Goal: Task Accomplishment & Management: Manage account settings

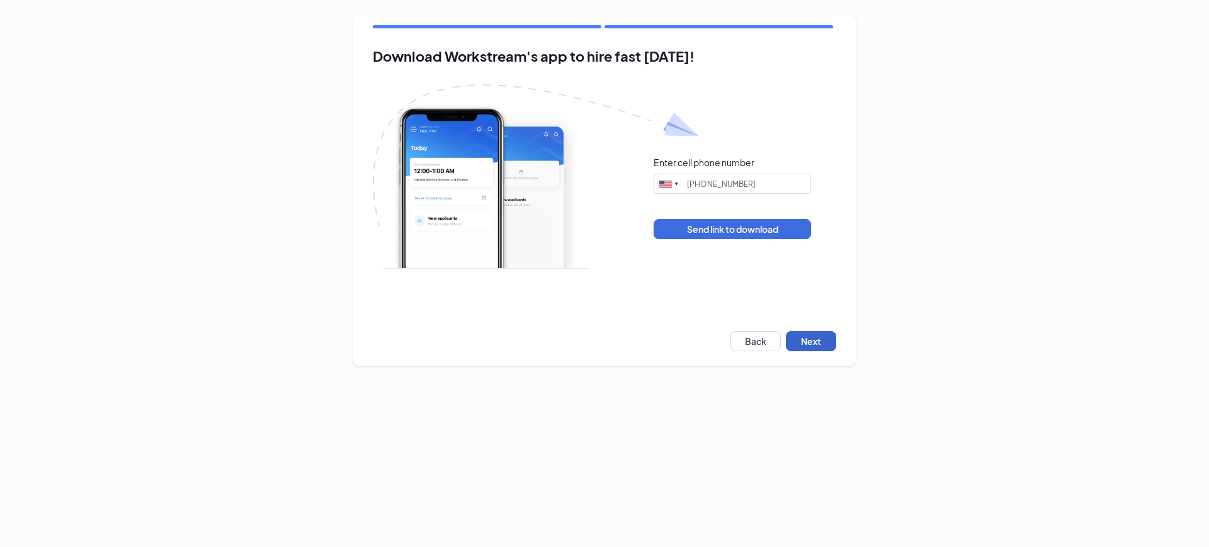
click at [819, 334] on button "Next" at bounding box center [811, 341] width 50 height 20
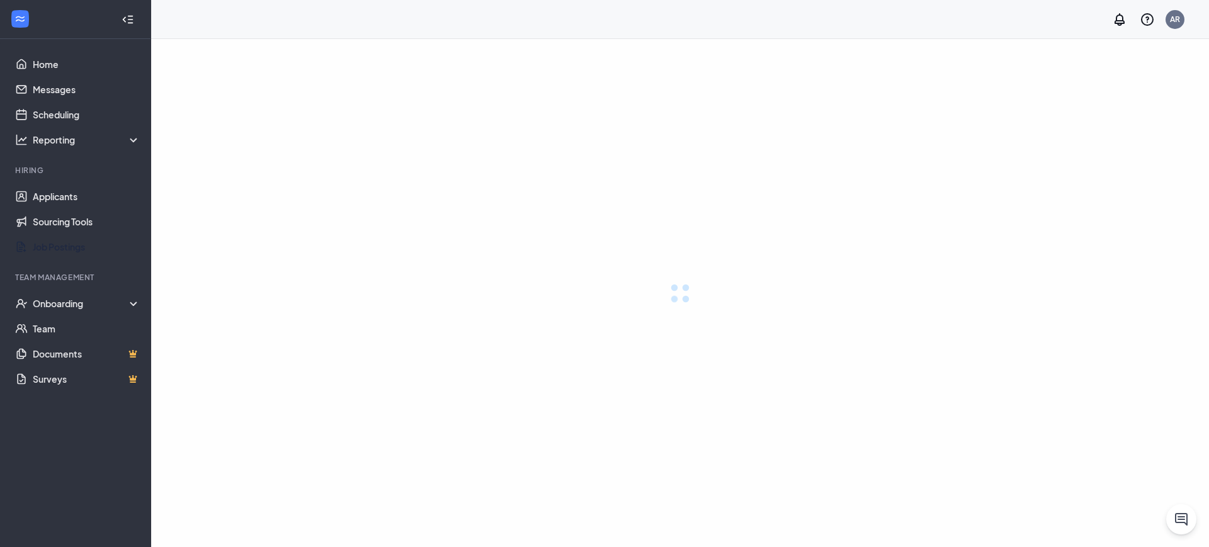
click at [96, 234] on link "Job Postings" at bounding box center [87, 246] width 108 height 25
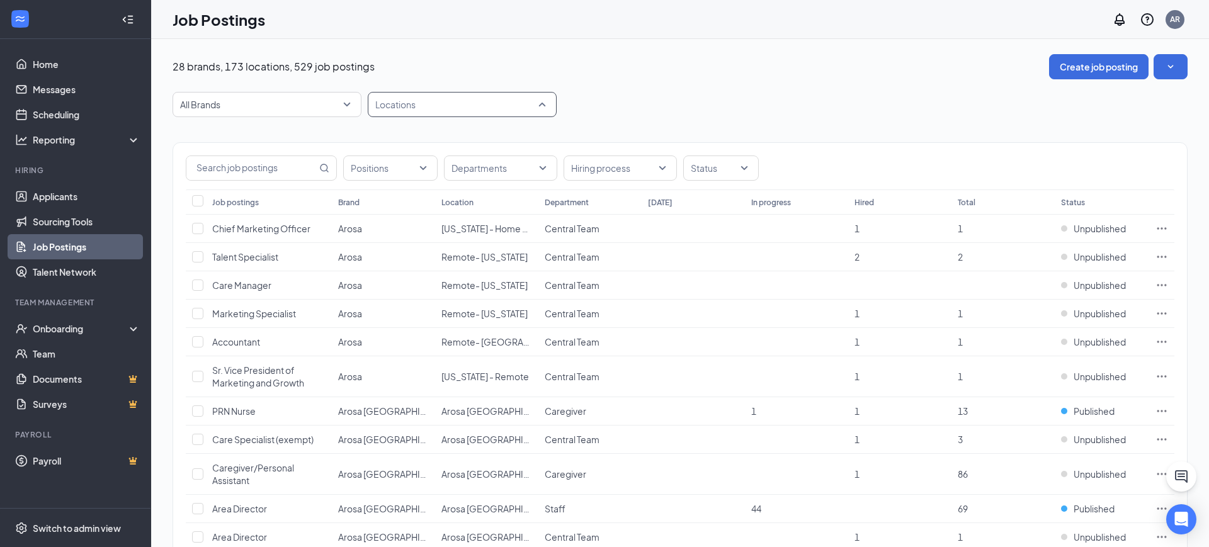
click at [396, 98] on div at bounding box center [456, 104] width 170 height 20
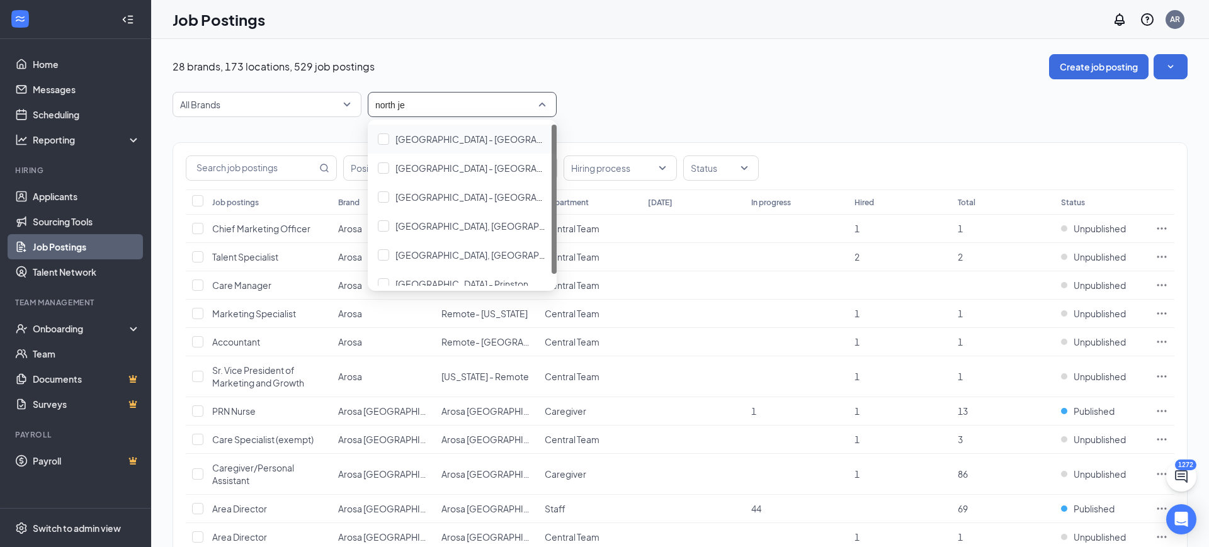
type input "north jer"
click at [443, 230] on span "[GEOGRAPHIC_DATA], [GEOGRAPHIC_DATA]" at bounding box center [489, 225] width 188 height 11
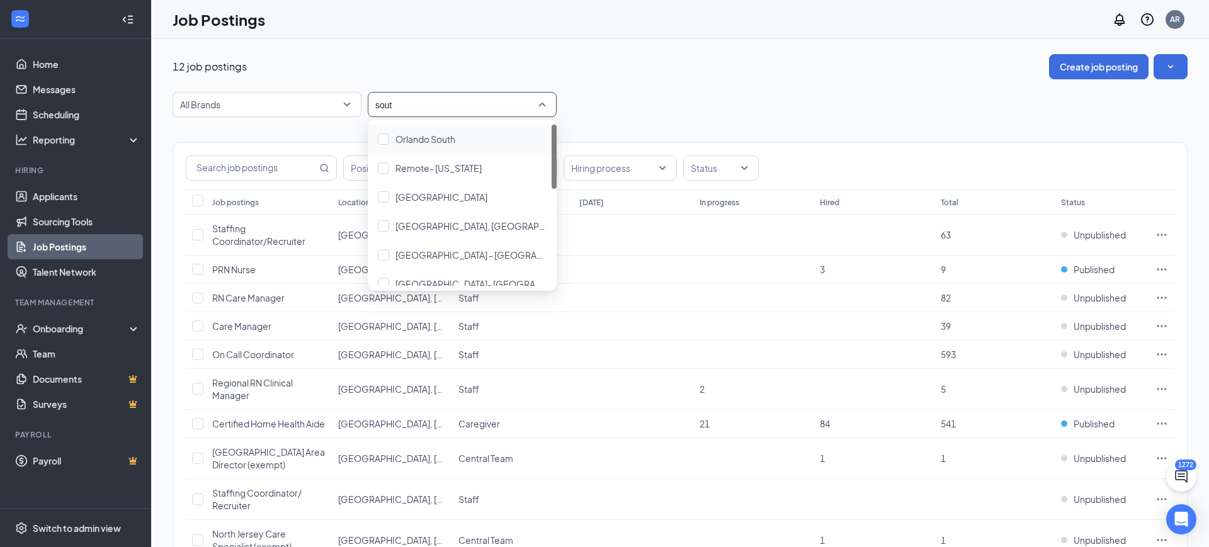
type input "south"
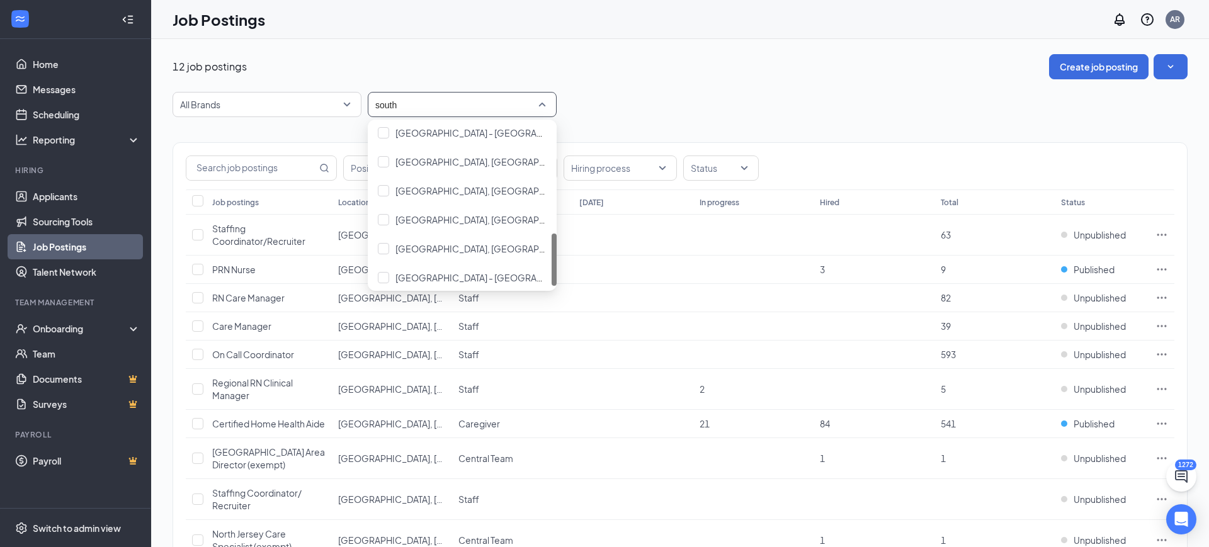
scroll to position [331, 0]
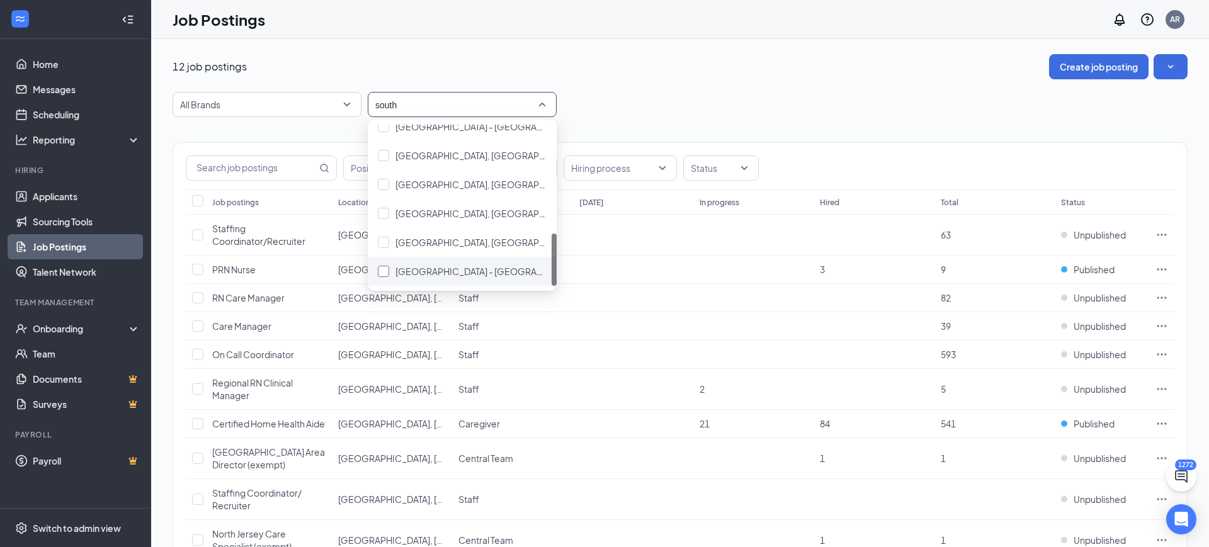
click at [439, 276] on span "[GEOGRAPHIC_DATA] - [GEOGRAPHIC_DATA]" at bounding box center [490, 271] width 191 height 11
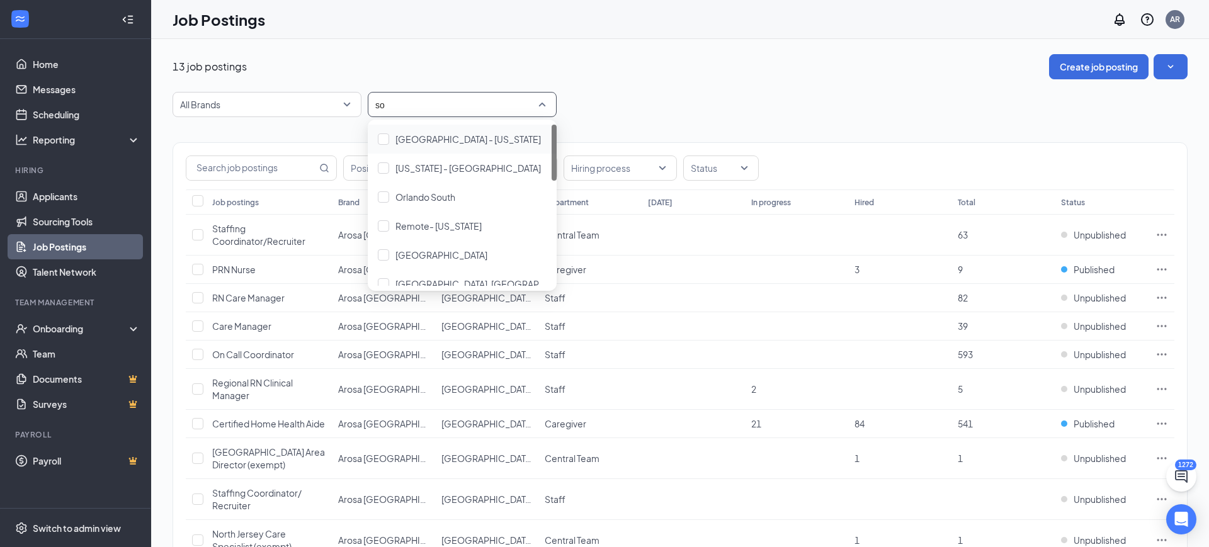
type input "s"
type input "[GEOGRAPHIC_DATA]"
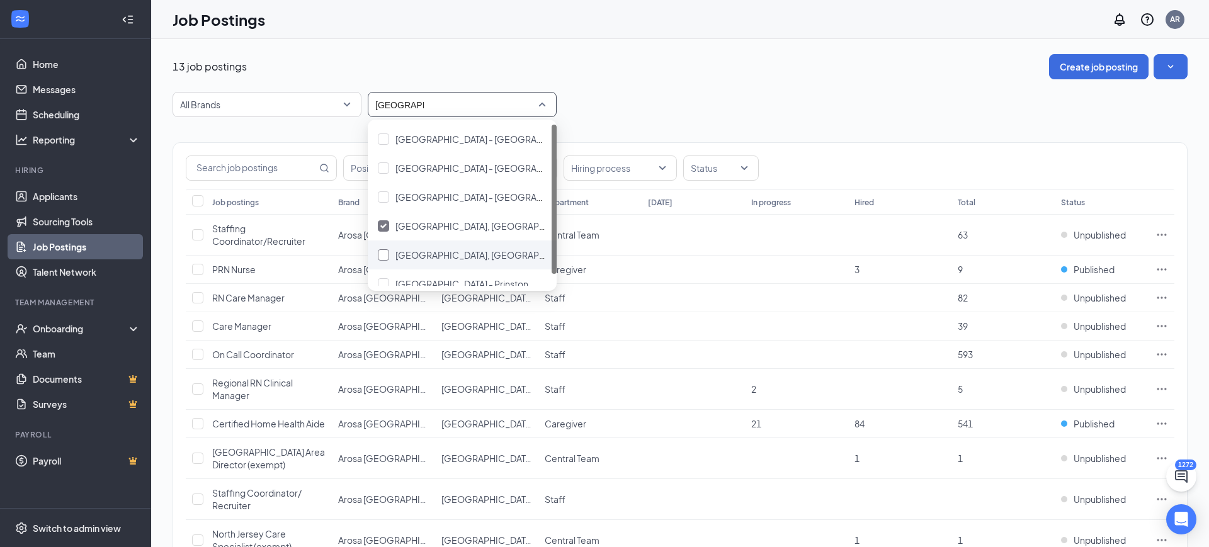
click at [460, 256] on span "[GEOGRAPHIC_DATA], [GEOGRAPHIC_DATA] - [GEOGRAPHIC_DATA]" at bounding box center [538, 254] width 286 height 11
type input "north"
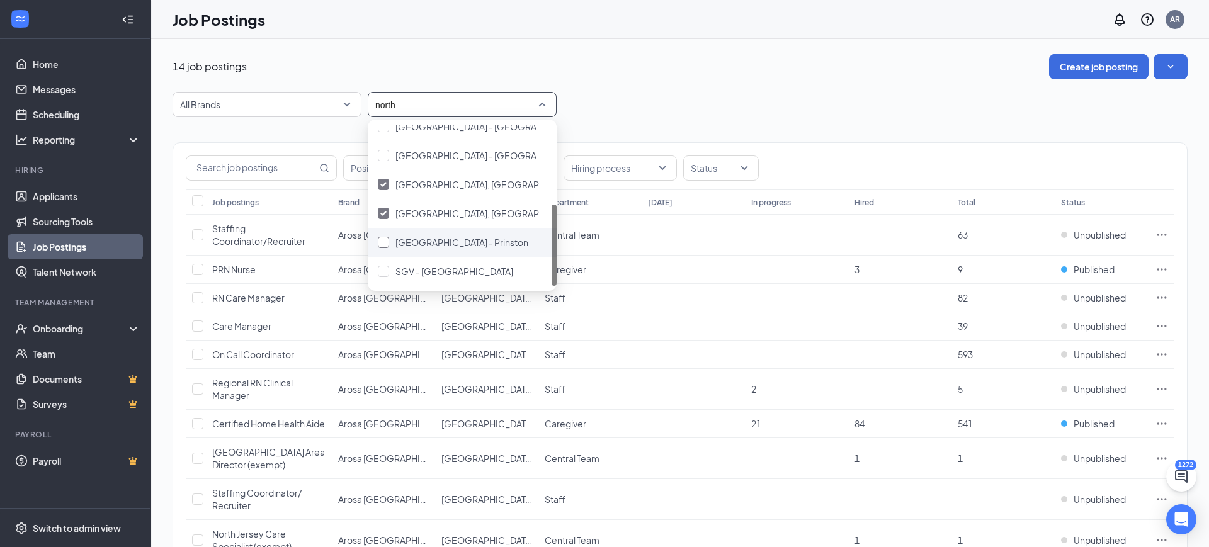
click at [458, 237] on span "[GEOGRAPHIC_DATA] - Prinston" at bounding box center [461, 242] width 133 height 11
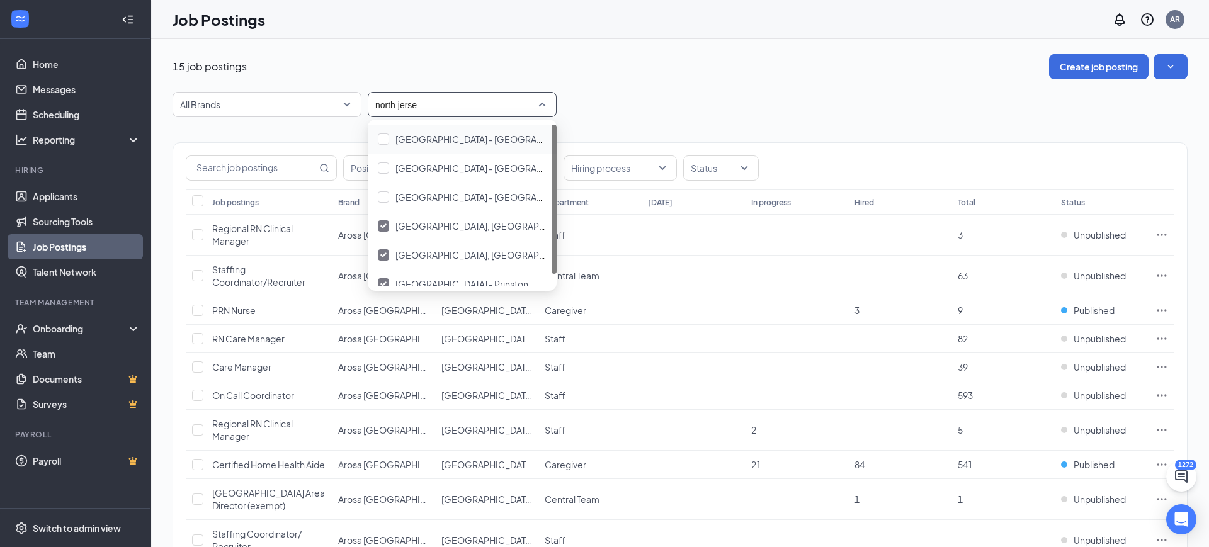
type input "[GEOGRAPHIC_DATA]"
click at [437, 187] on div "[GEOGRAPHIC_DATA] - [GEOGRAPHIC_DATA], [US_STATE]" at bounding box center [462, 197] width 189 height 29
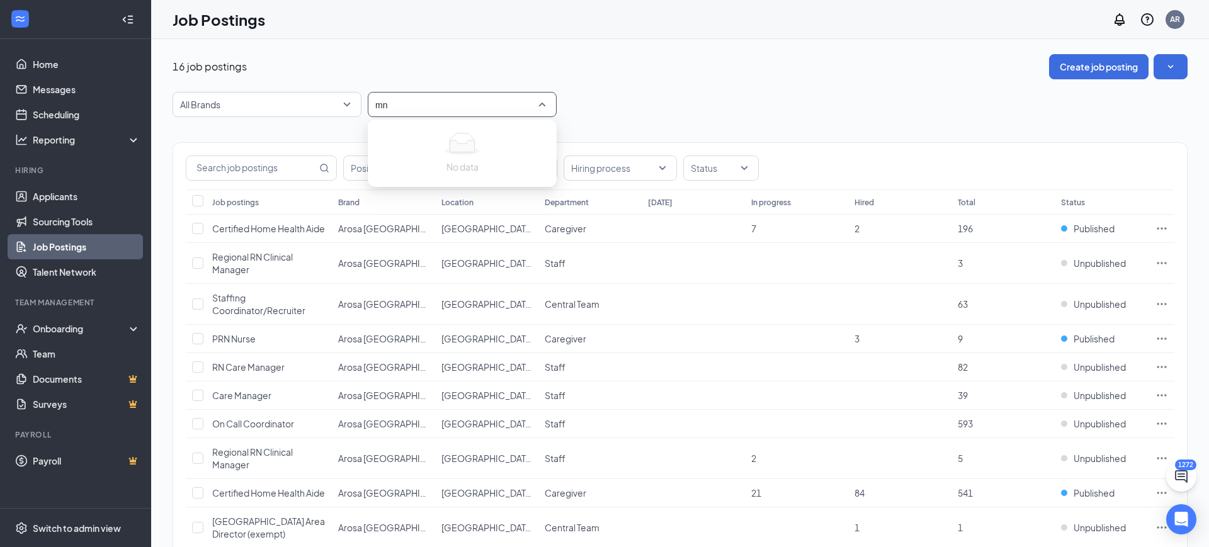
type input "m"
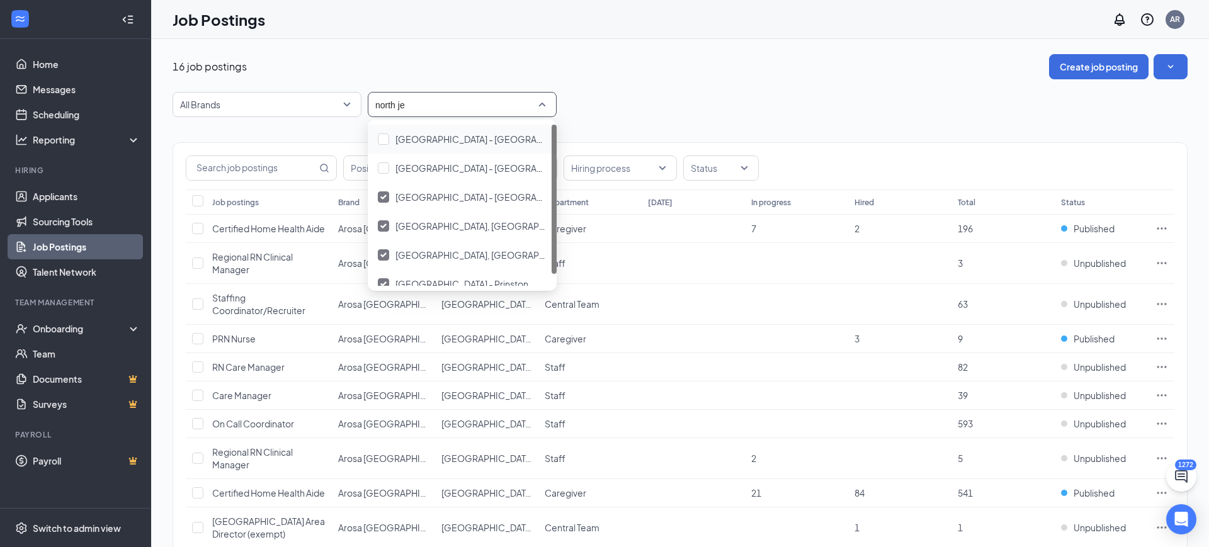
type input "north jer"
click at [395, 140] on span "[GEOGRAPHIC_DATA] - [GEOGRAPHIC_DATA], [GEOGRAPHIC_DATA]" at bounding box center [538, 138] width 286 height 11
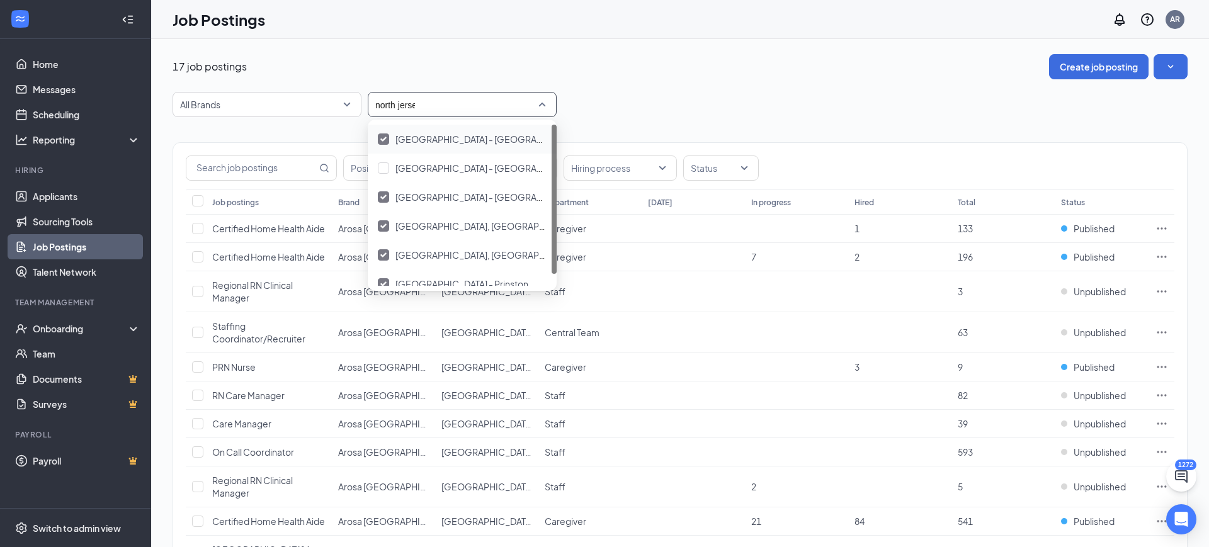
type input "[GEOGRAPHIC_DATA]"
click at [398, 169] on span "[GEOGRAPHIC_DATA] - [GEOGRAPHIC_DATA]" at bounding box center [490, 167] width 191 height 11
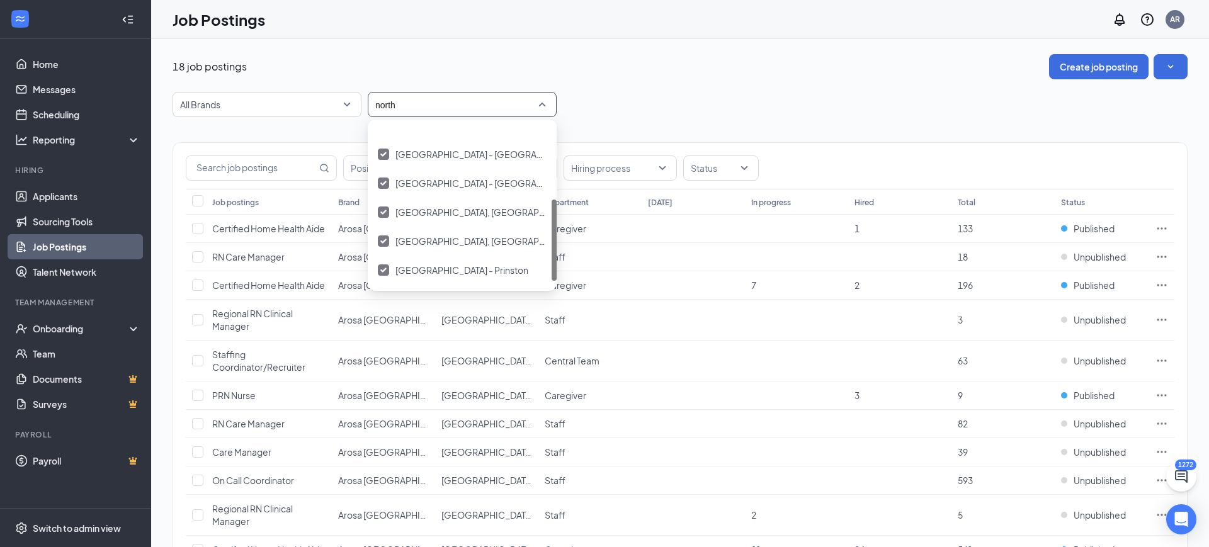
scroll to position [157, 0]
type input "n"
type input "[GEOGRAPHIC_DATA]"
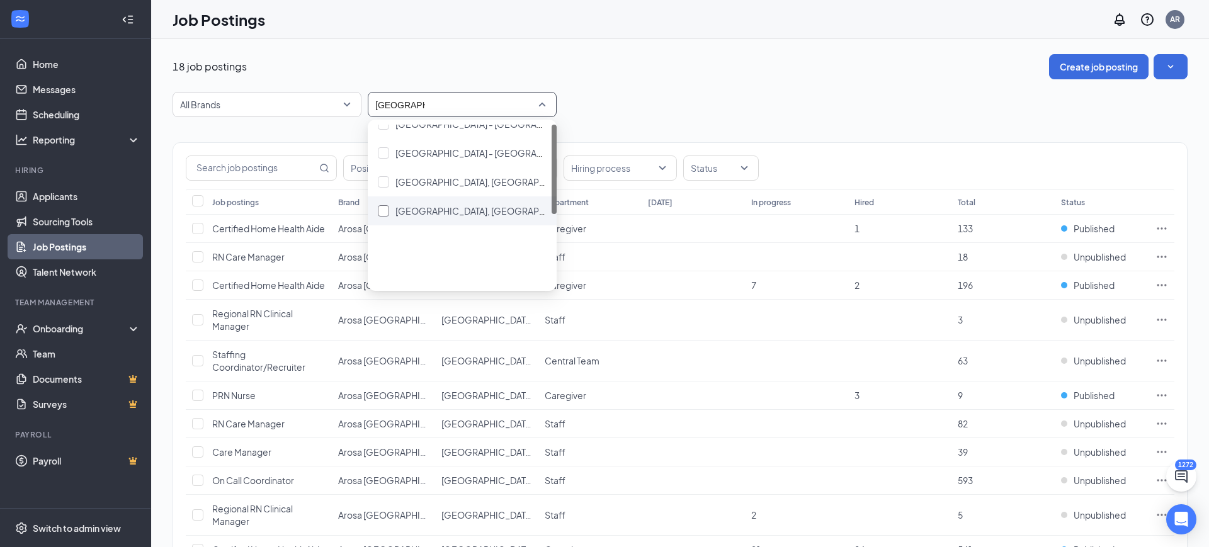
scroll to position [0, 0]
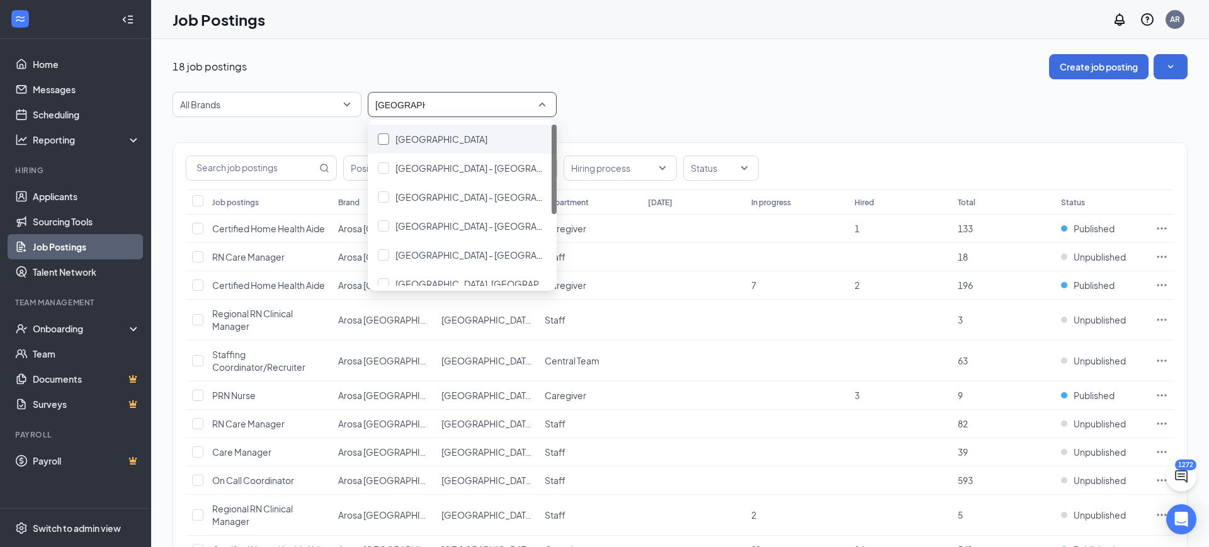
click at [444, 144] on span "[GEOGRAPHIC_DATA]" at bounding box center [441, 138] width 92 height 11
type input "[GEOGRAPHIC_DATA]"
click at [460, 175] on div "[GEOGRAPHIC_DATA] - [GEOGRAPHIC_DATA]" at bounding box center [462, 168] width 189 height 29
type input "south jerse"
click at [440, 202] on span "[GEOGRAPHIC_DATA] - [GEOGRAPHIC_DATA]" at bounding box center [490, 196] width 191 height 11
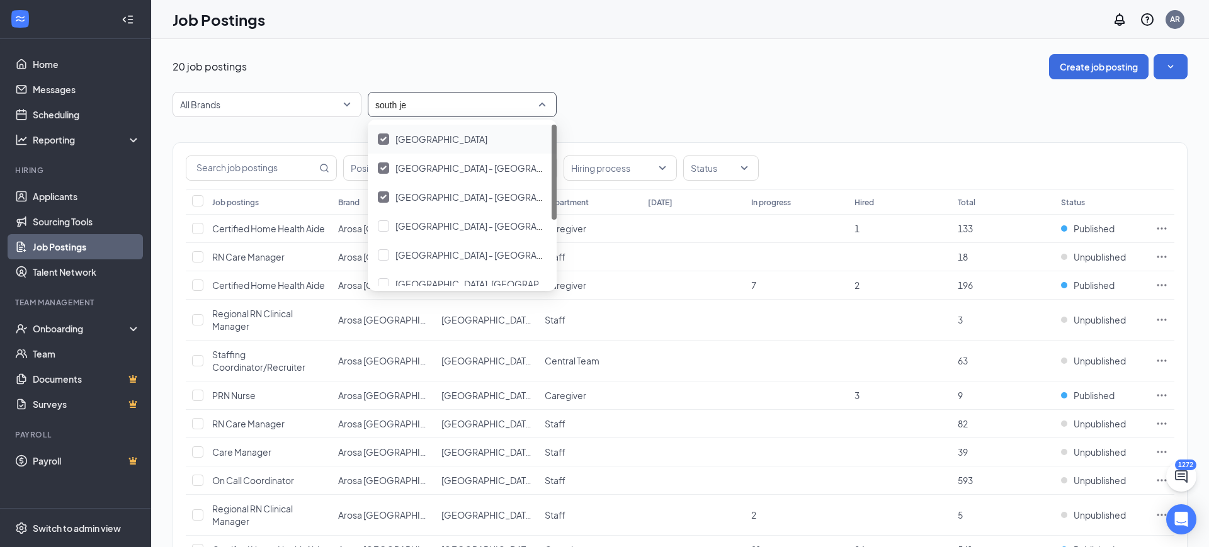
type input "south jer"
click at [443, 230] on span "[GEOGRAPHIC_DATA] - [GEOGRAPHIC_DATA], [GEOGRAPHIC_DATA]" at bounding box center [538, 225] width 286 height 11
type input "[GEOGRAPHIC_DATA]"
click at [452, 264] on div "[GEOGRAPHIC_DATA] - [GEOGRAPHIC_DATA][PERSON_NAME]" at bounding box center [462, 254] width 189 height 29
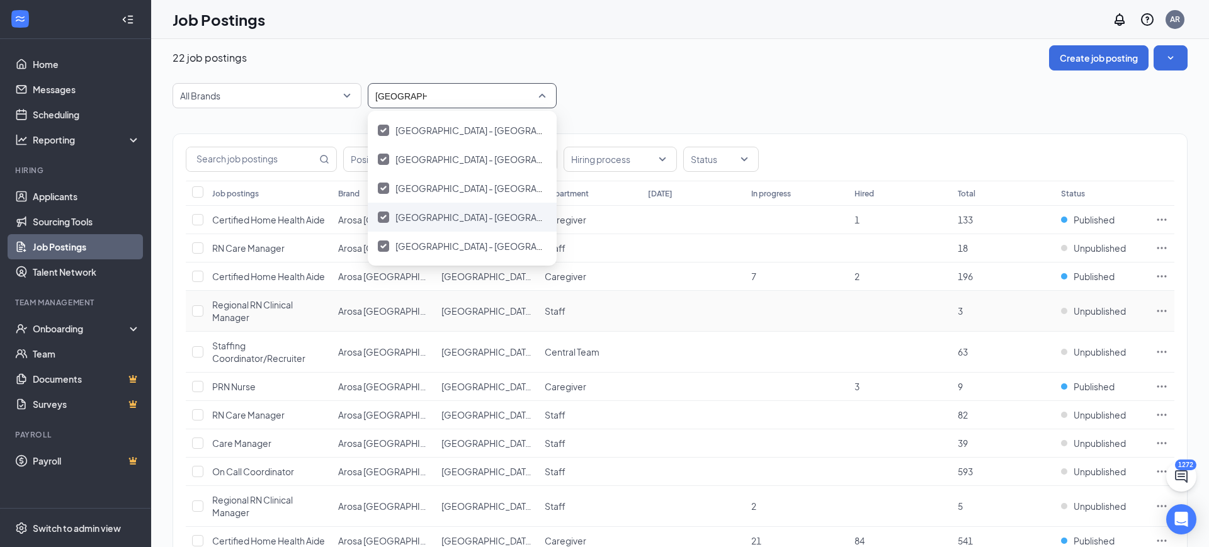
scroll to position [9, 0]
type input "[GEOGRAPHIC_DATA]"
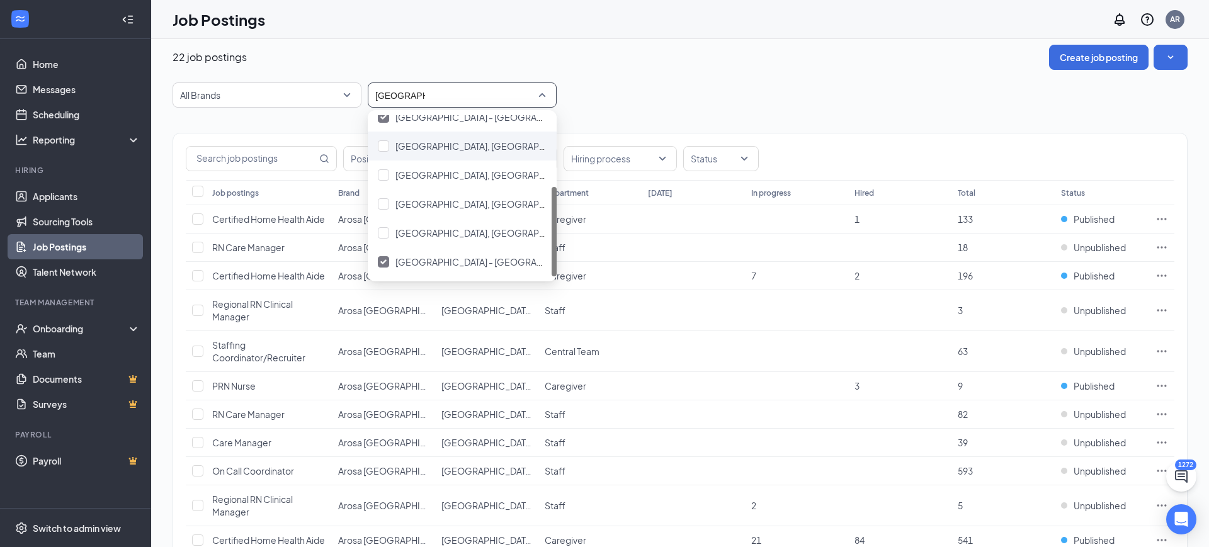
click at [451, 154] on div "[GEOGRAPHIC_DATA], [GEOGRAPHIC_DATA]" at bounding box center [462, 146] width 189 height 29
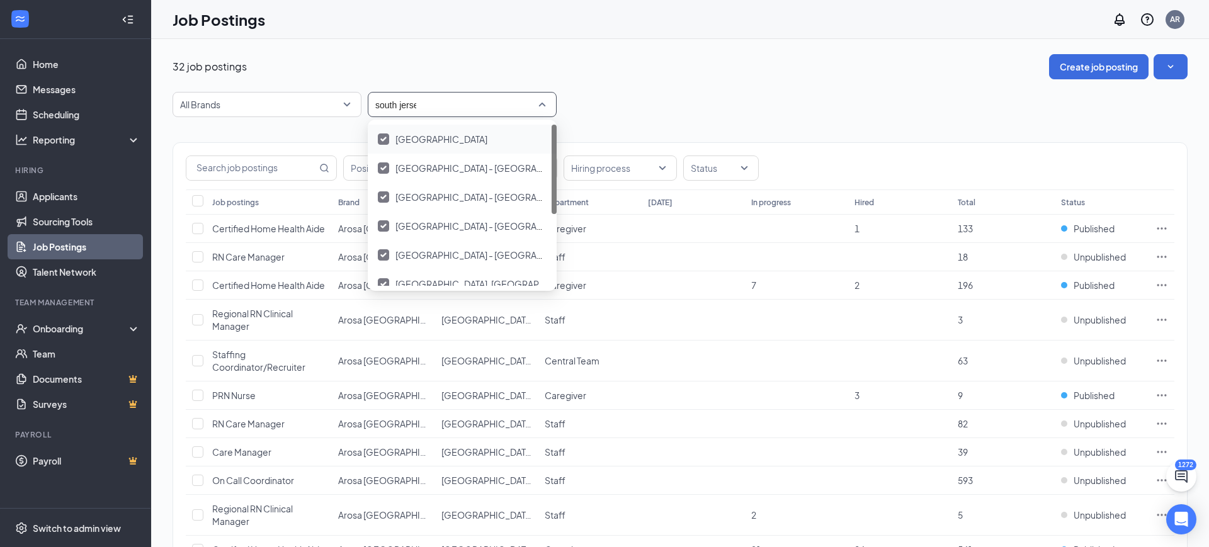
type input "[GEOGRAPHIC_DATA]"
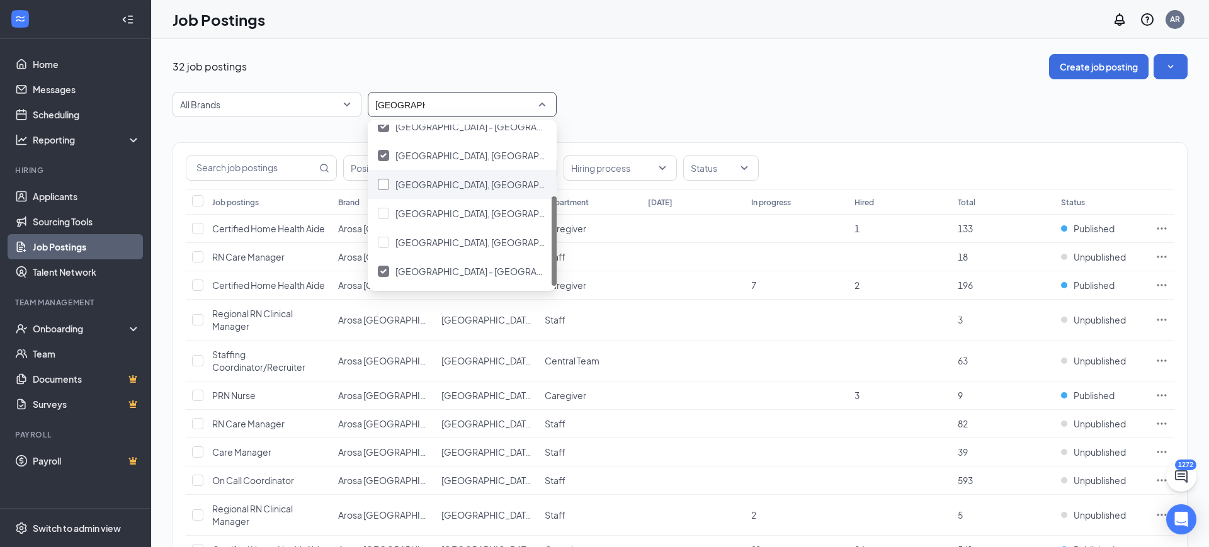
click at [435, 182] on span "[GEOGRAPHIC_DATA], [GEOGRAPHIC_DATA] -[GEOGRAPHIC_DATA]" at bounding box center [537, 184] width 285 height 11
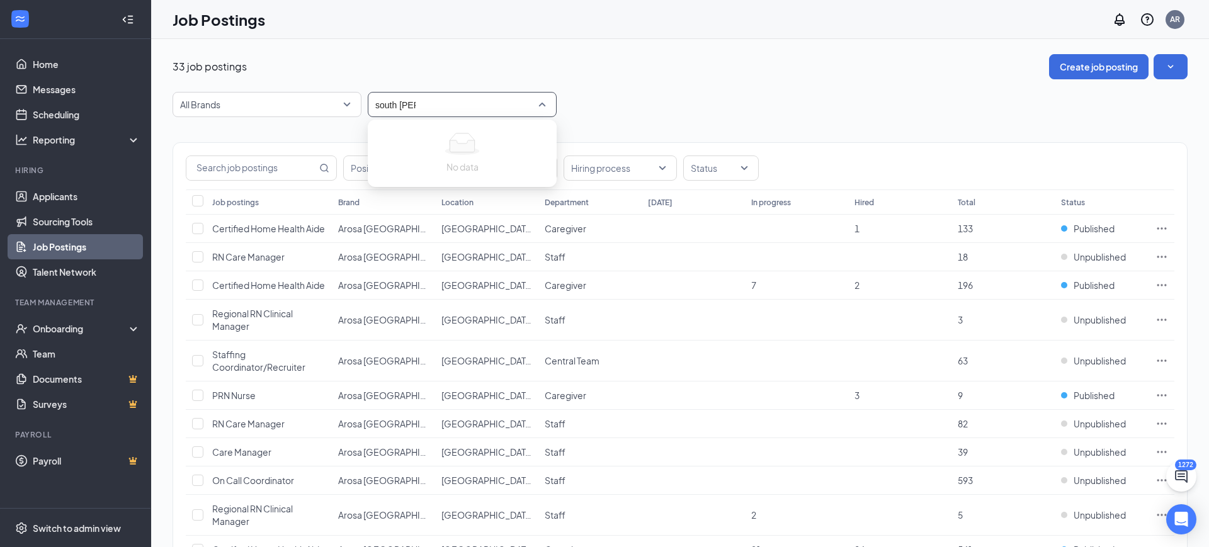
type input "south jer"
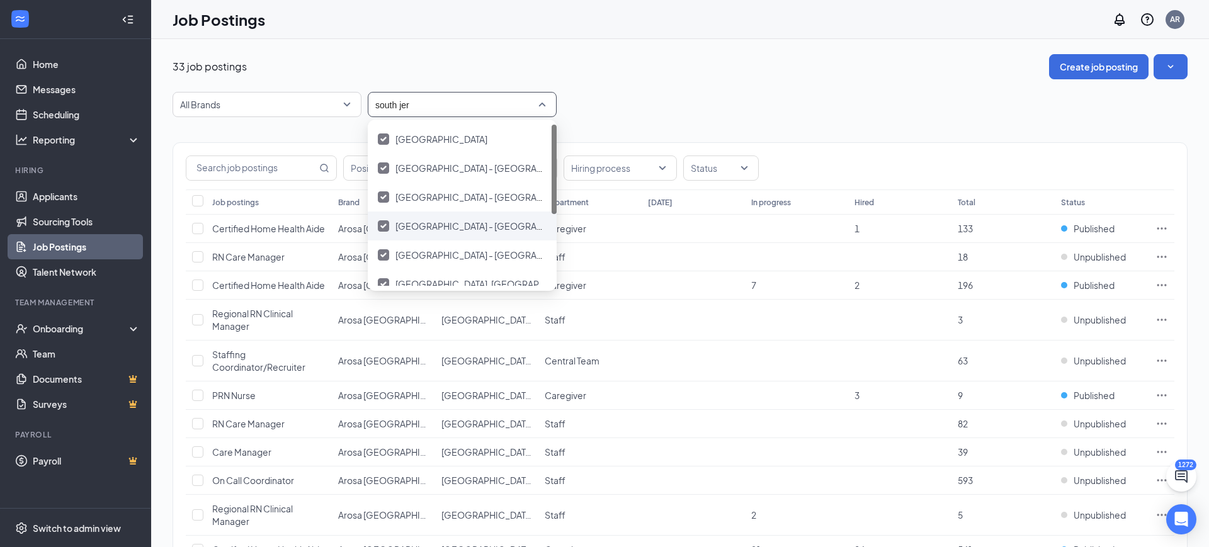
scroll to position [128, 0]
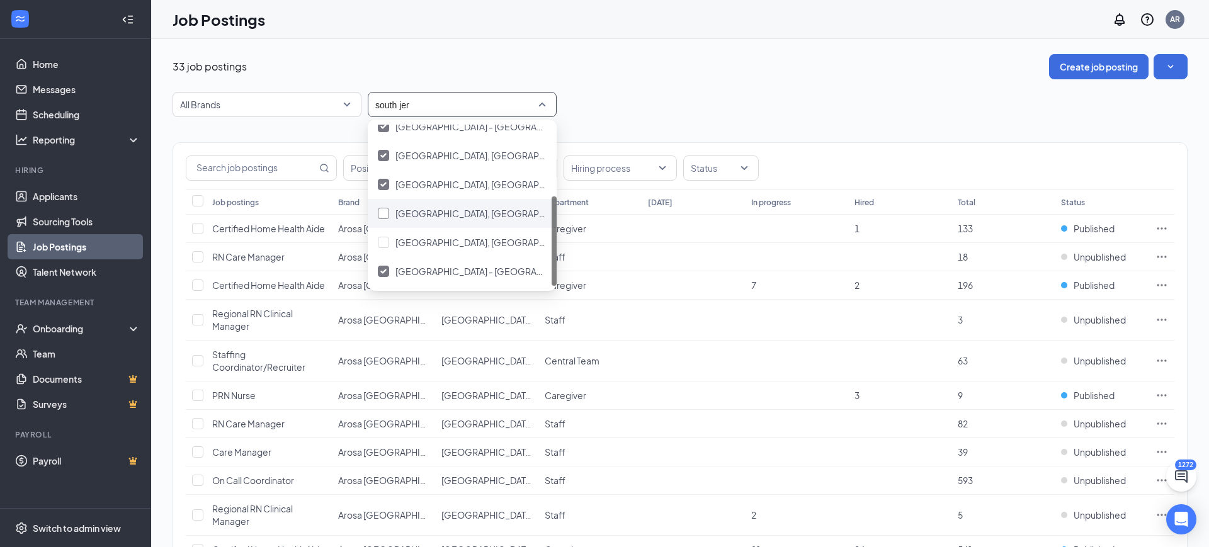
click at [448, 212] on span "[GEOGRAPHIC_DATA], [GEOGRAPHIC_DATA] - [GEOGRAPHIC_DATA]" at bounding box center [538, 213] width 286 height 11
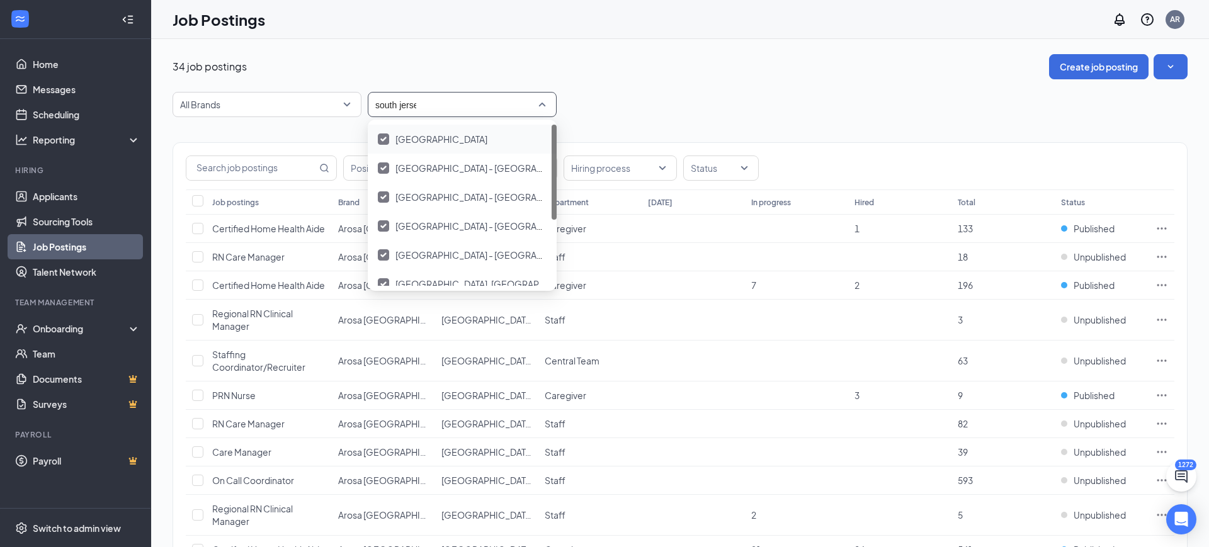
type input "[GEOGRAPHIC_DATA]"
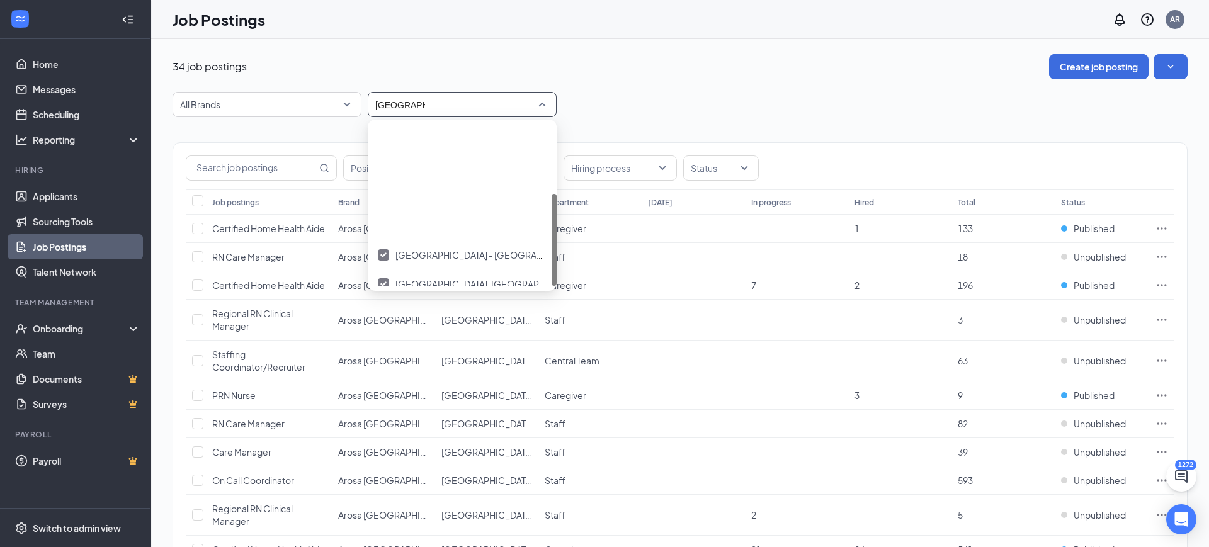
scroll to position [128, 0]
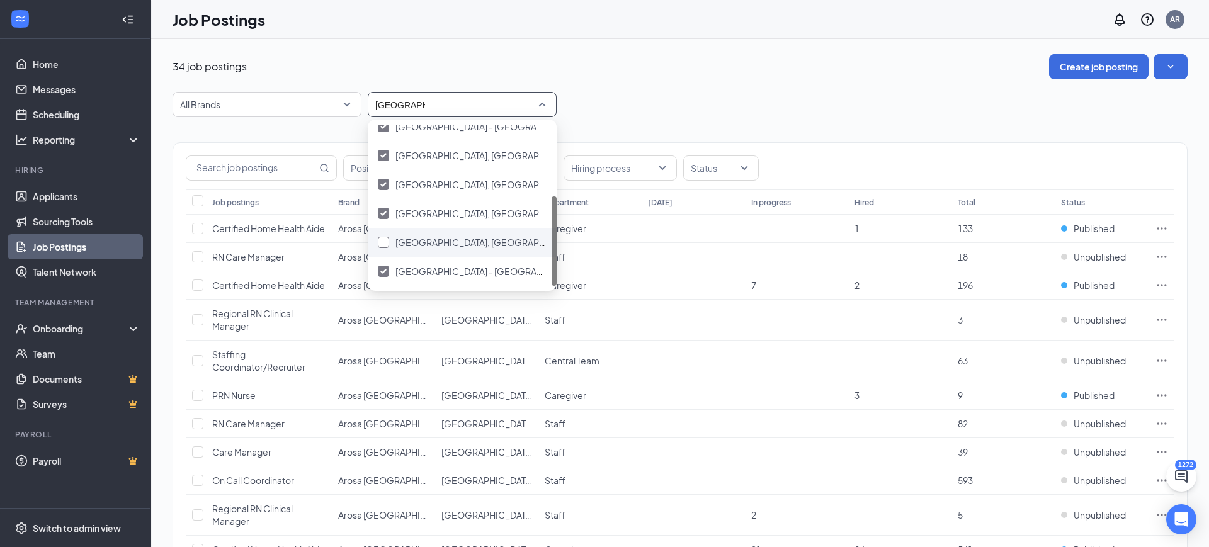
click at [478, 242] on span "[GEOGRAPHIC_DATA], [GEOGRAPHIC_DATA] - [GEOGRAPHIC_DATA]" at bounding box center [538, 242] width 286 height 11
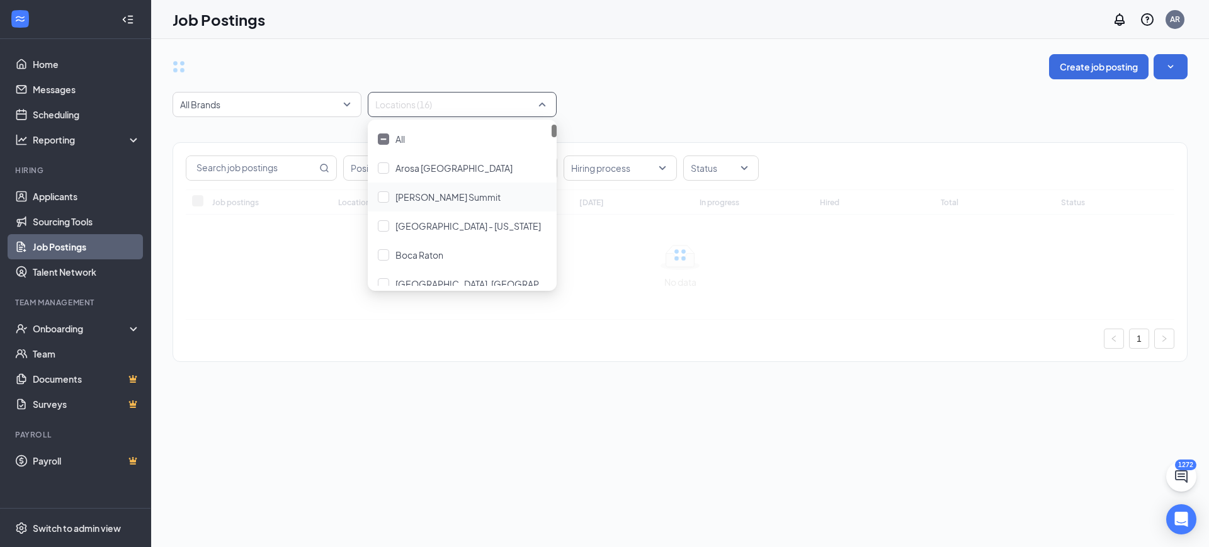
click at [737, 20] on div "Job Postings AR" at bounding box center [680, 19] width 1058 height 39
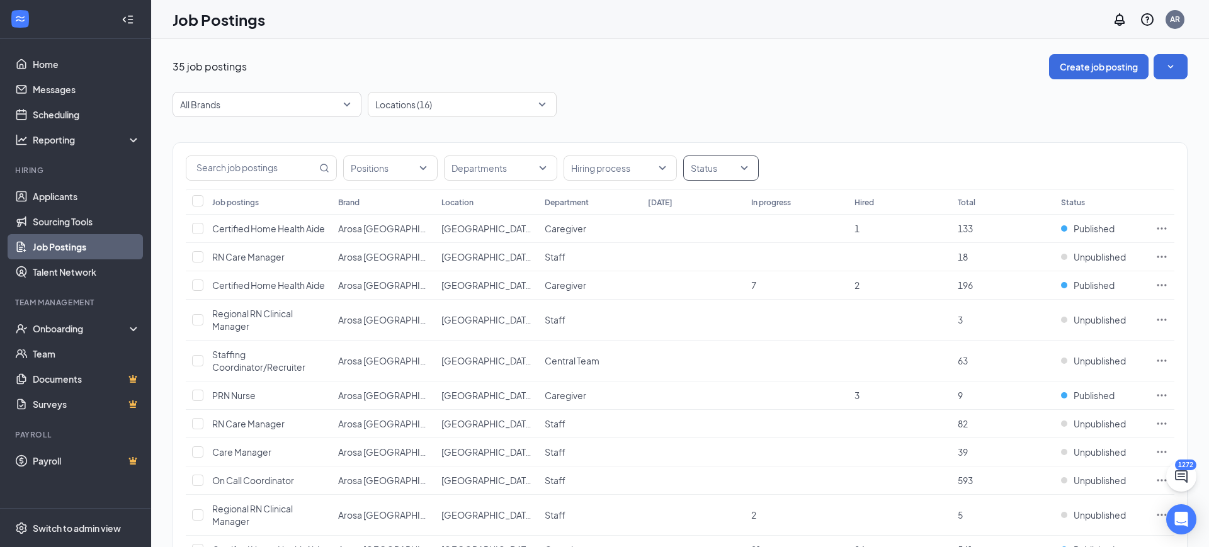
click at [728, 172] on div at bounding box center [714, 168] width 57 height 20
click at [711, 239] on div "Published" at bounding box center [728, 231] width 90 height 29
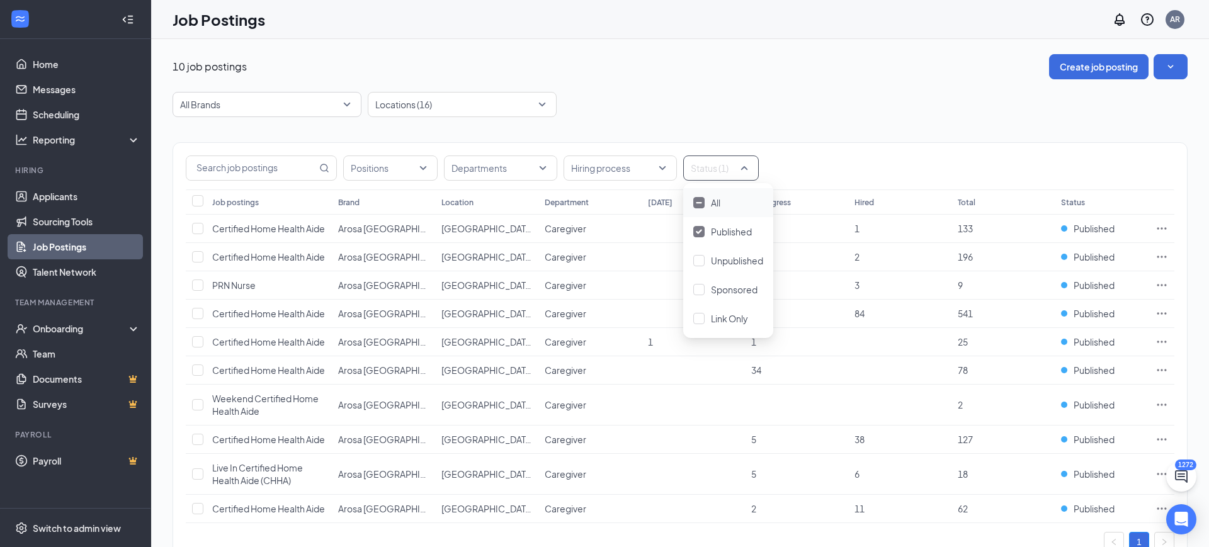
click at [747, 73] on div "10 job postings Create job posting" at bounding box center [679, 66] width 1015 height 25
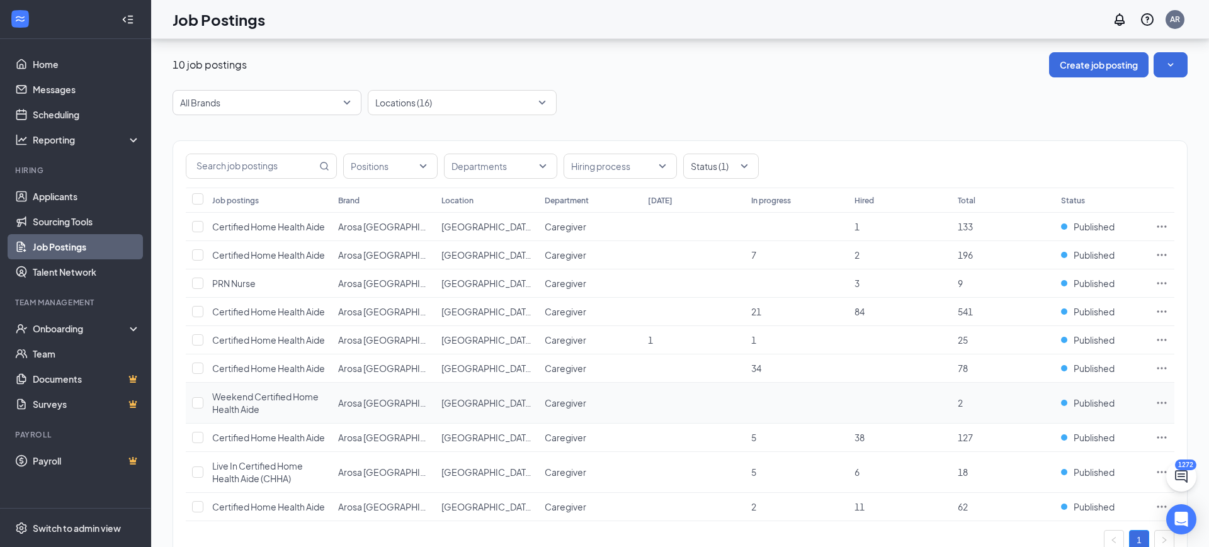
scroll to position [4, 0]
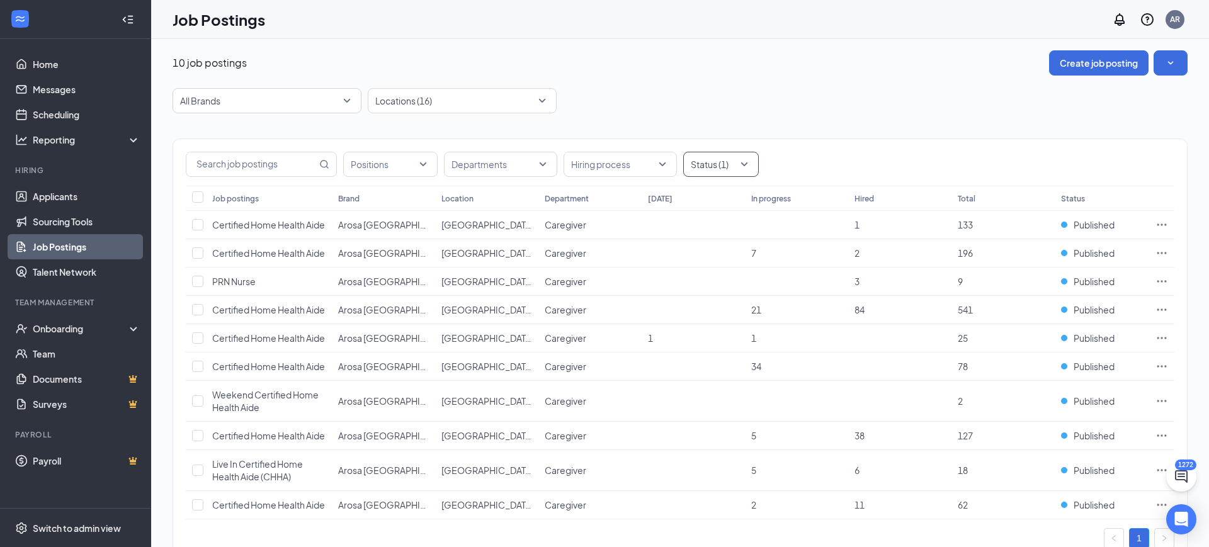
click at [745, 167] on div "Status (1)" at bounding box center [721, 164] width 76 height 25
click at [724, 223] on span "Published" at bounding box center [731, 227] width 41 height 11
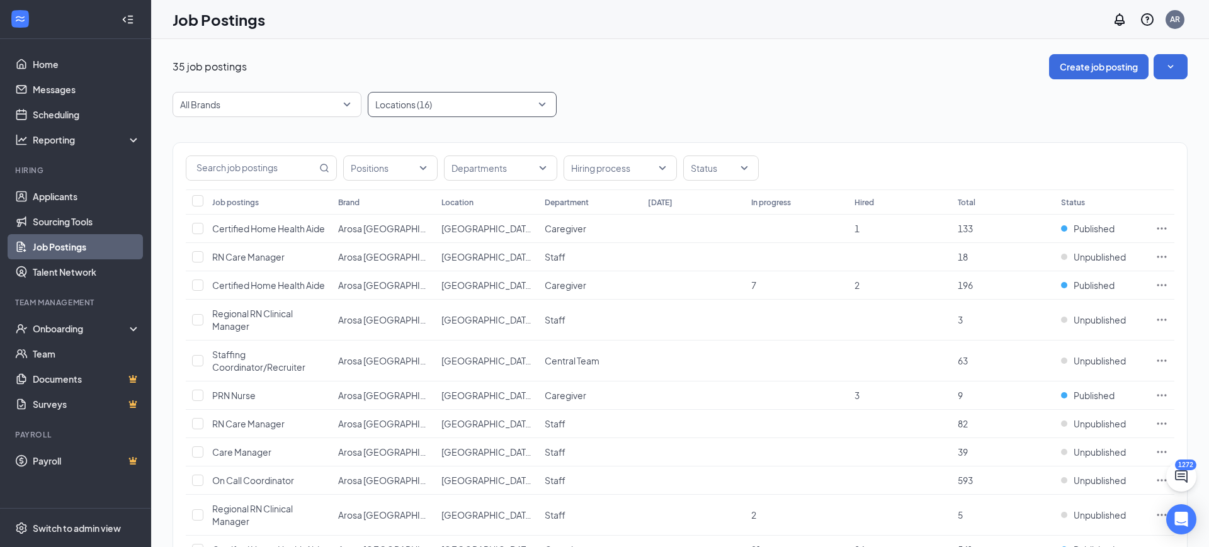
click at [473, 99] on div at bounding box center [456, 104] width 170 height 20
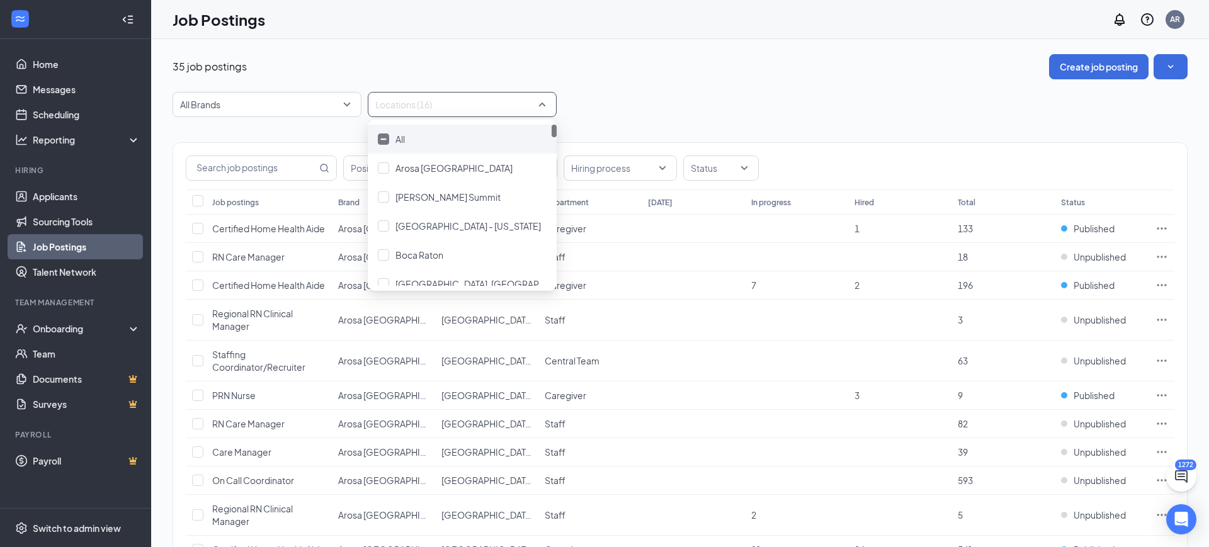
click at [398, 141] on span "All" at bounding box center [399, 138] width 9 height 11
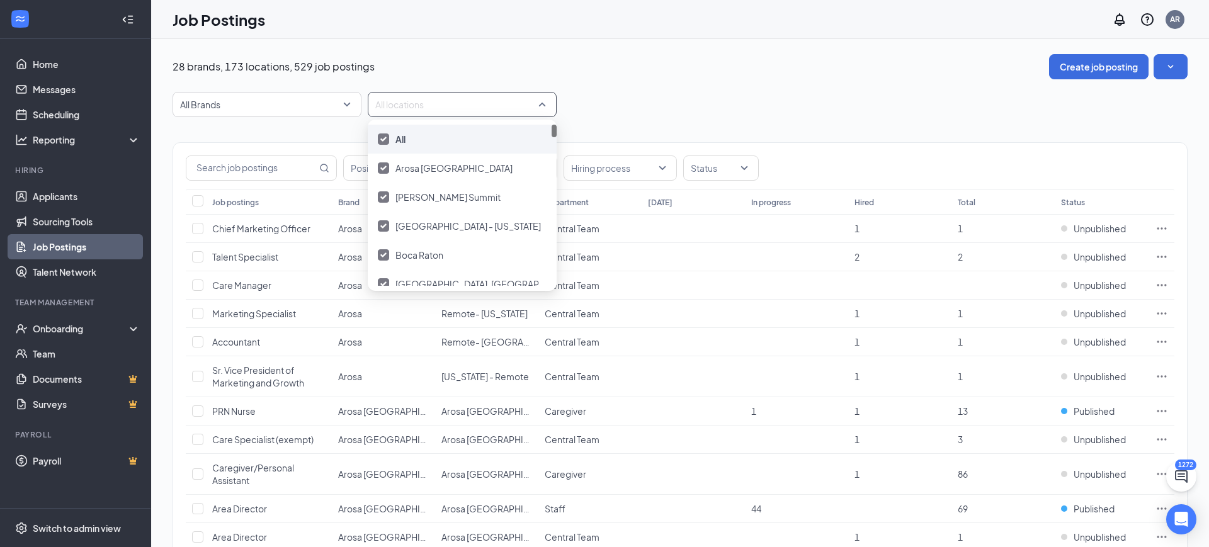
click at [398, 141] on span "All" at bounding box center [400, 138] width 10 height 11
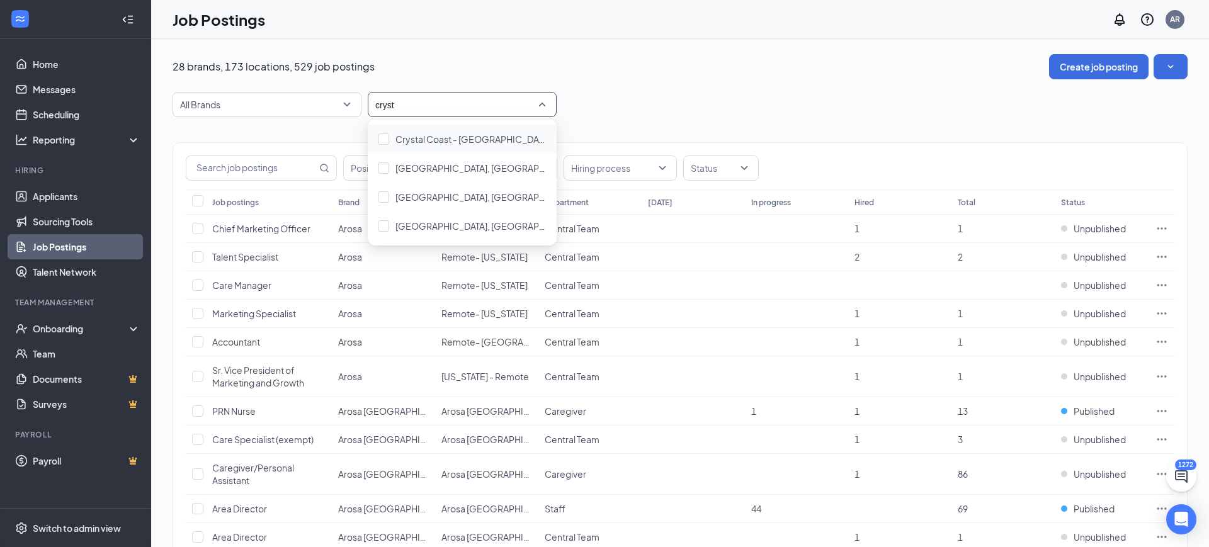
type input "crysta"
click at [434, 166] on span "[GEOGRAPHIC_DATA], [GEOGRAPHIC_DATA]" at bounding box center [489, 167] width 188 height 11
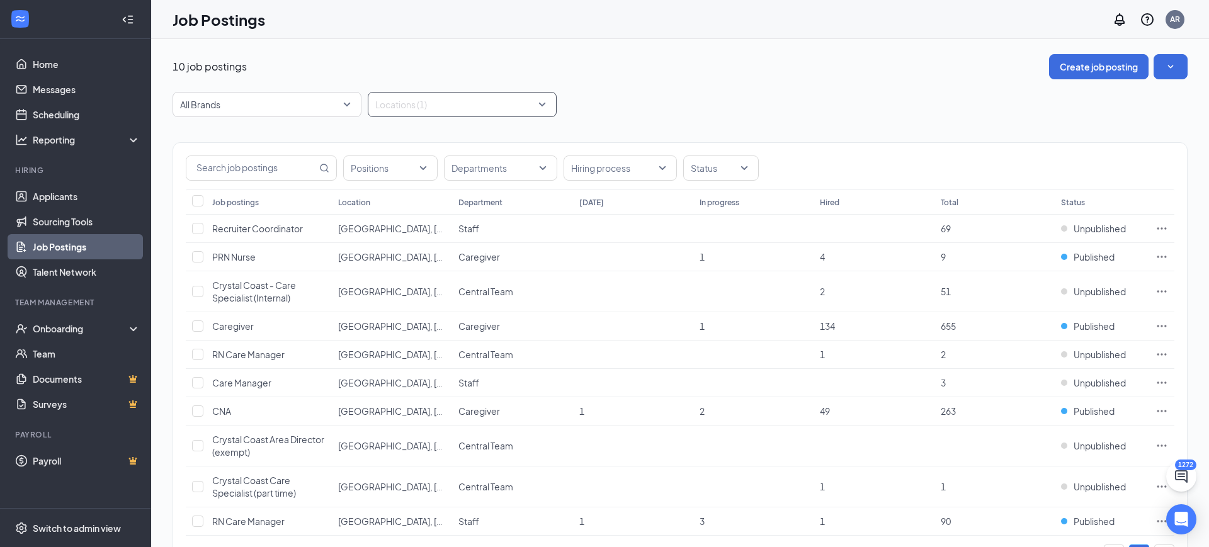
click at [456, 108] on div at bounding box center [456, 104] width 170 height 20
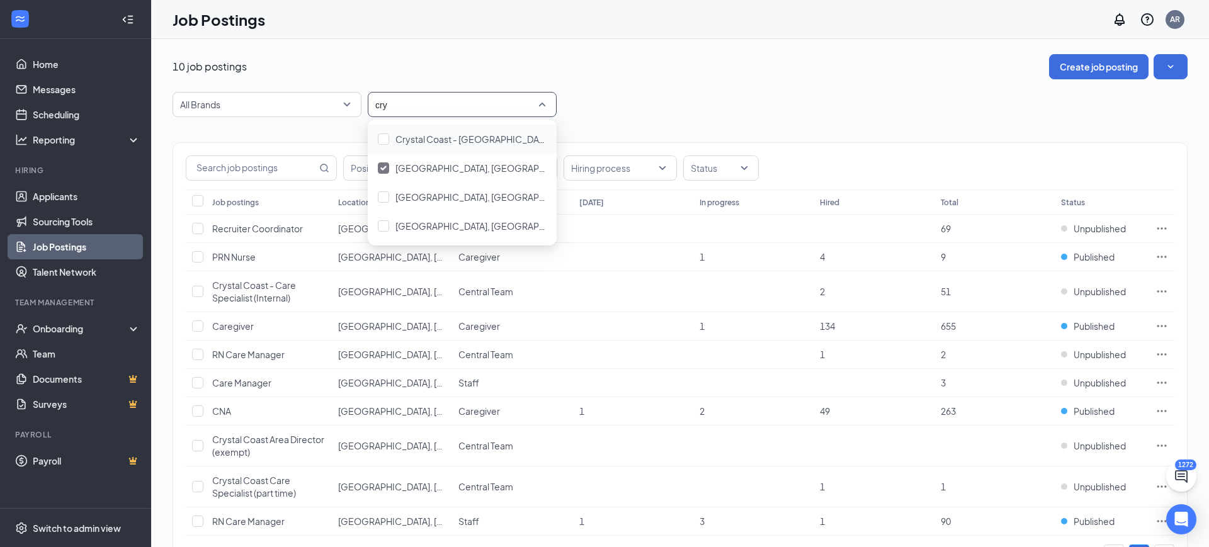
type input "crys"
click at [432, 203] on div "[GEOGRAPHIC_DATA], [GEOGRAPHIC_DATA]- [GEOGRAPHIC_DATA]" at bounding box center [470, 197] width 151 height 14
type input "cry"
click at [496, 228] on span "[GEOGRAPHIC_DATA], [GEOGRAPHIC_DATA]- [GEOGRAPHIC_DATA]" at bounding box center [537, 225] width 285 height 11
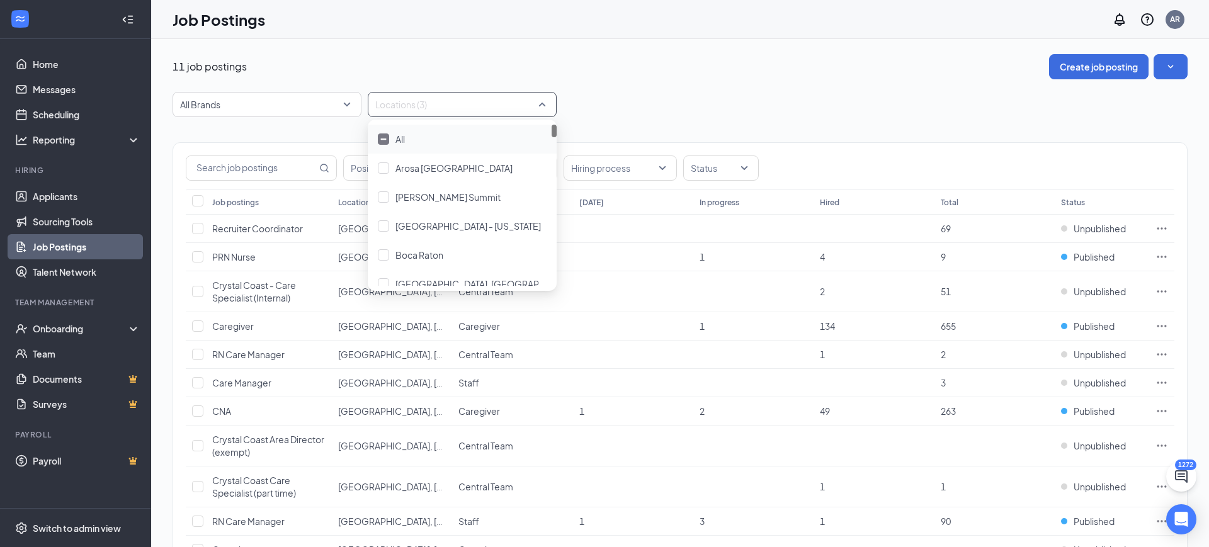
click at [850, 38] on div "Job Postings AR" at bounding box center [680, 19] width 1058 height 39
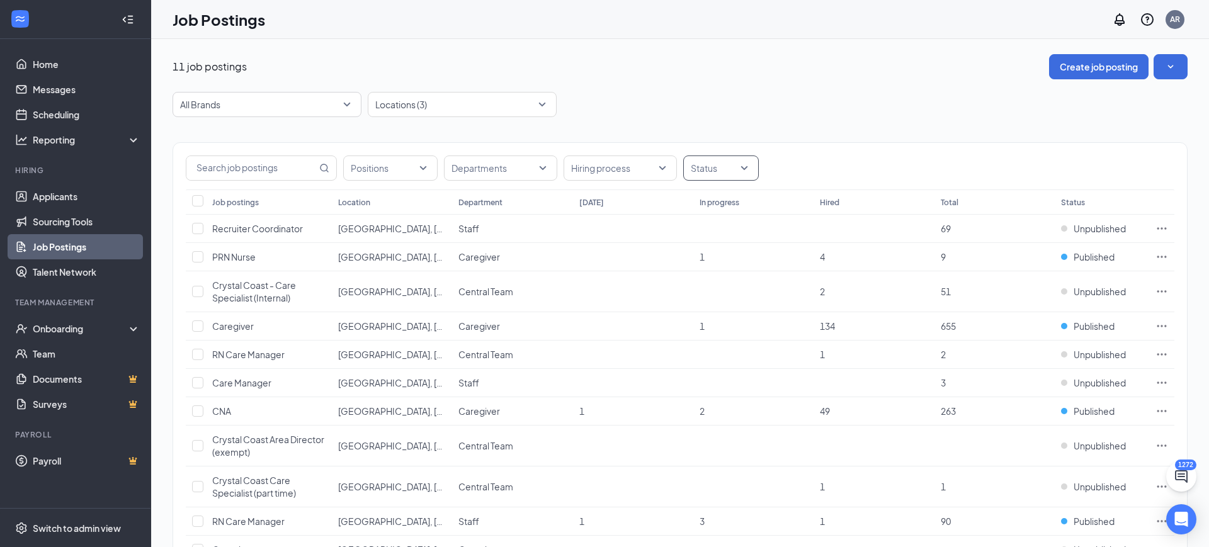
click at [689, 174] on div at bounding box center [689, 168] width 7 height 20
click at [711, 226] on span "Published" at bounding box center [731, 231] width 41 height 11
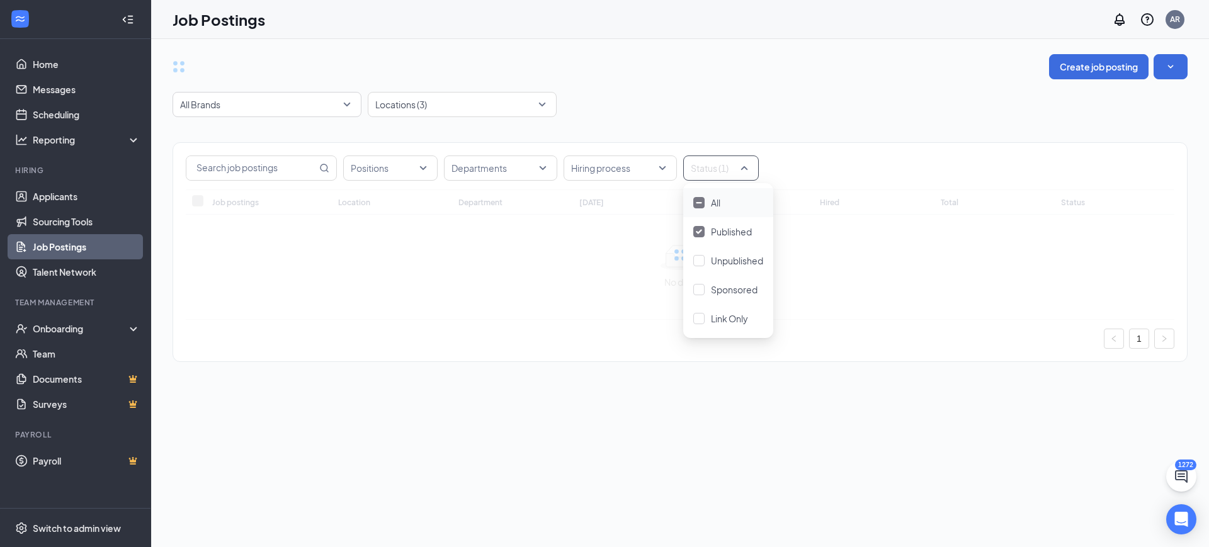
click at [645, 121] on div "Positions Departments Hiring process Status (1) Job postings Location Departmen…" at bounding box center [679, 245] width 1015 height 257
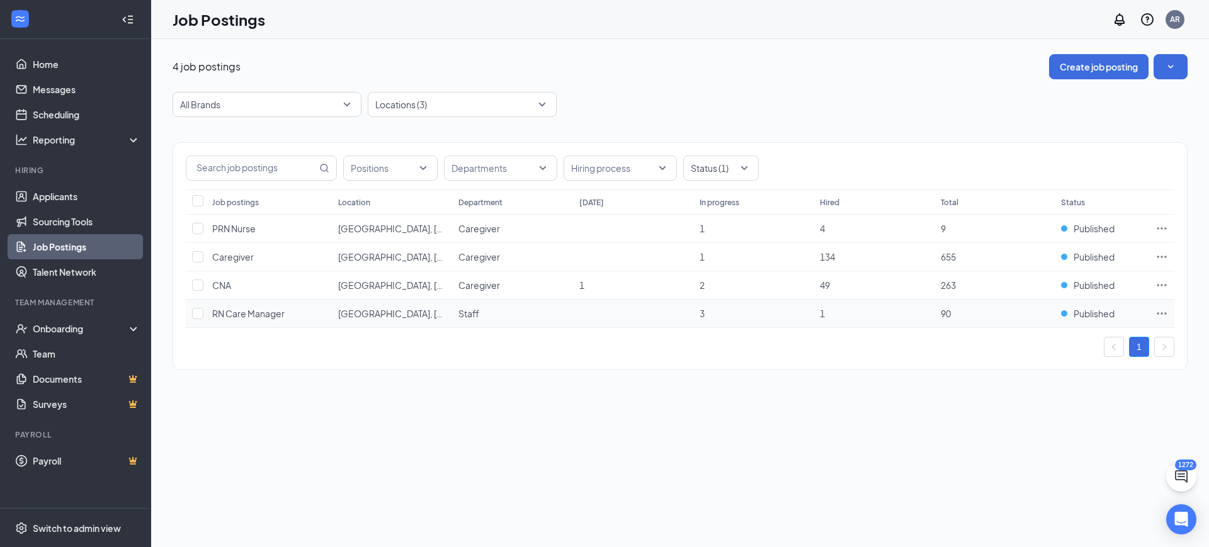
click at [1156, 318] on icon "Ellipses" at bounding box center [1161, 313] width 13 height 13
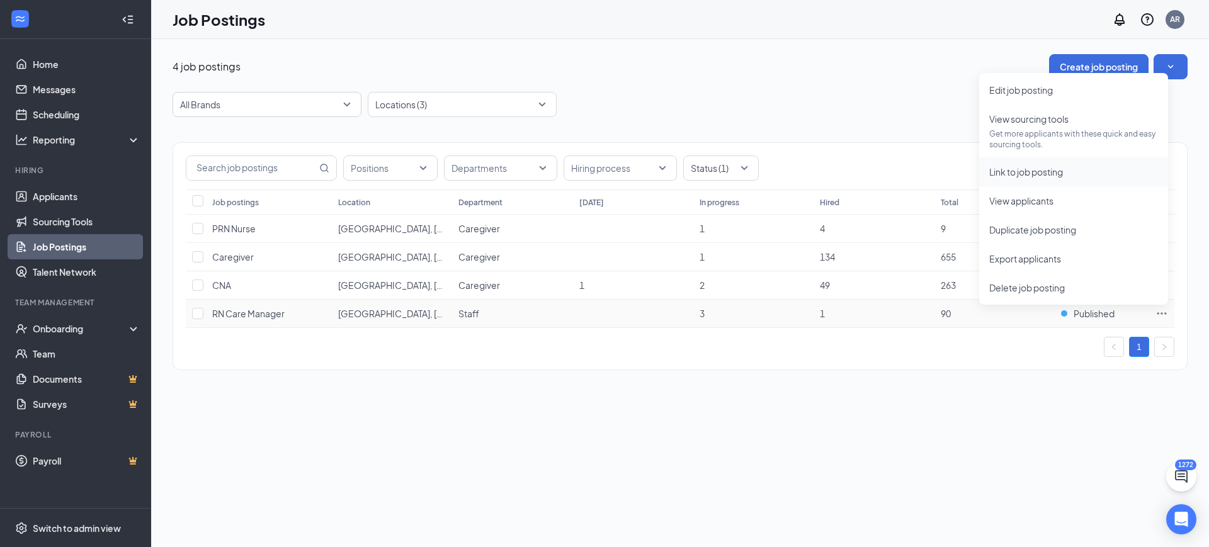
click at [1051, 169] on span "Link to job posting" at bounding box center [1026, 171] width 74 height 11
